Goal: Obtain resource: Download file/media

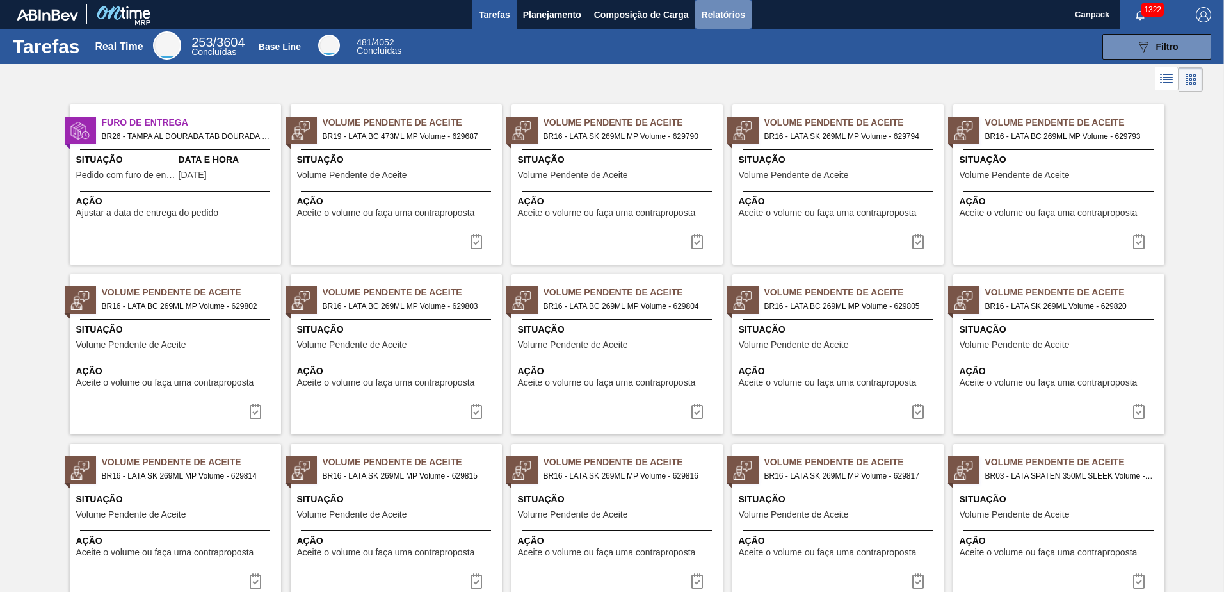
click at [717, 20] on span "Relatórios" at bounding box center [724, 14] width 44 height 15
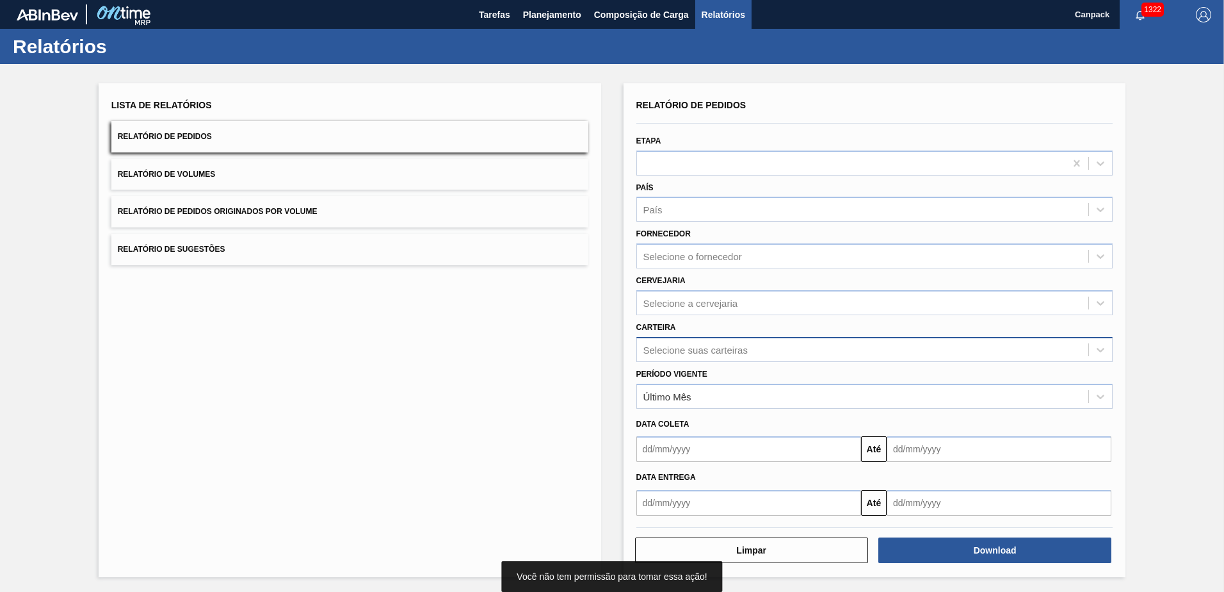
scroll to position [1, 0]
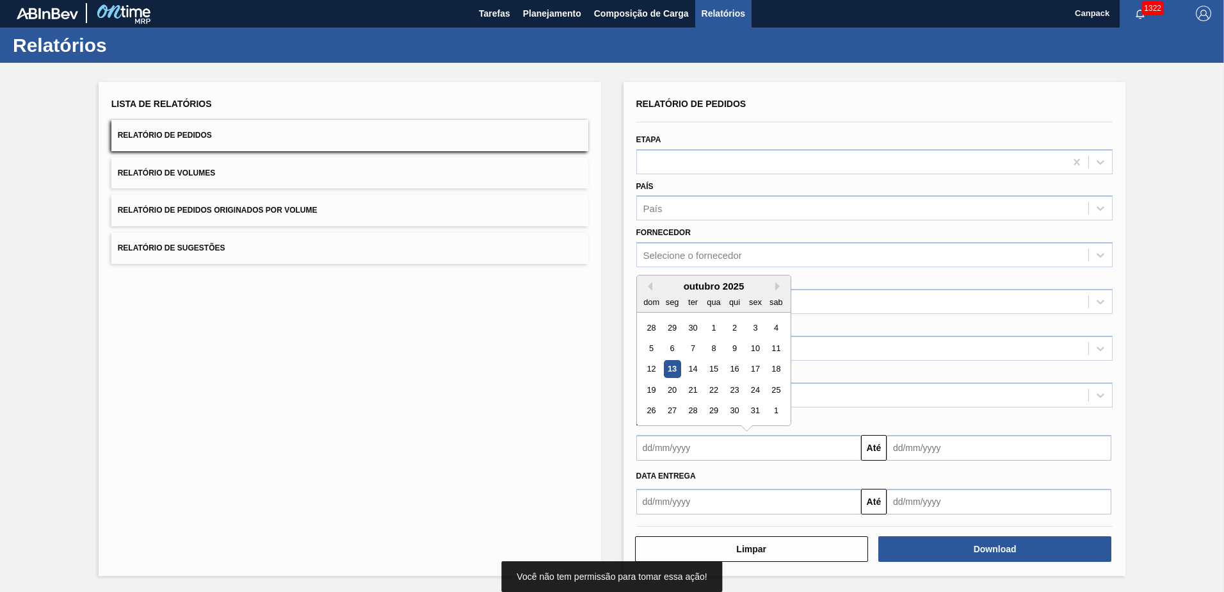
click at [688, 453] on input "text" at bounding box center [748, 448] width 225 height 26
click at [674, 366] on div "13" at bounding box center [671, 368] width 17 height 17
type input "[DATE]"
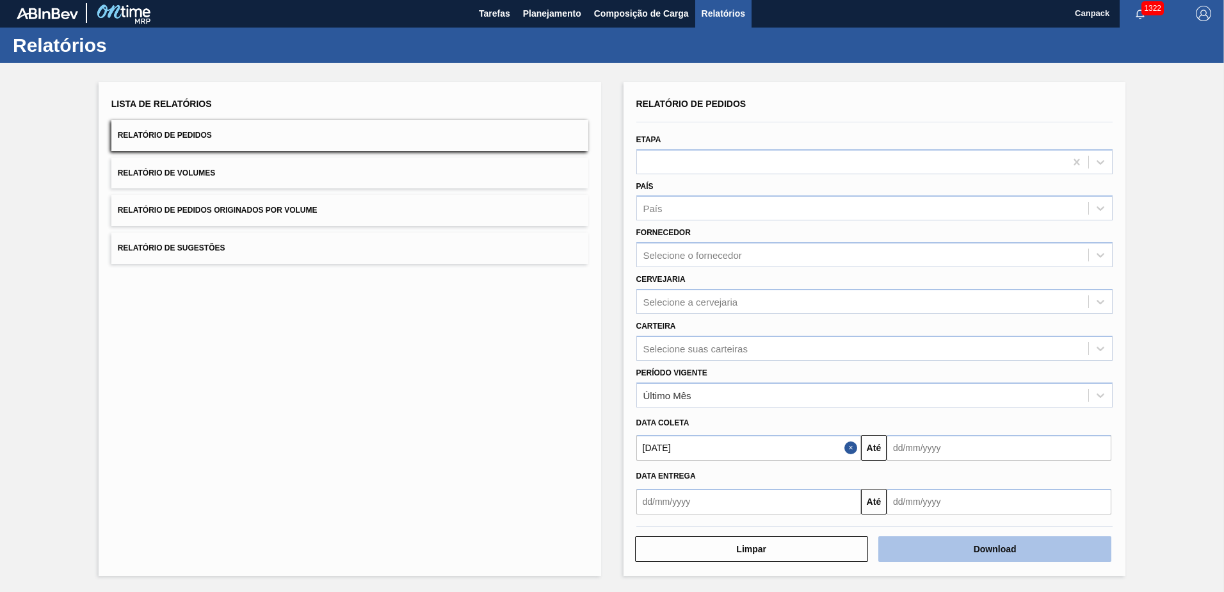
click at [1011, 538] on button "Download" at bounding box center [994, 549] width 233 height 26
